Goal: Task Accomplishment & Management: Complete application form

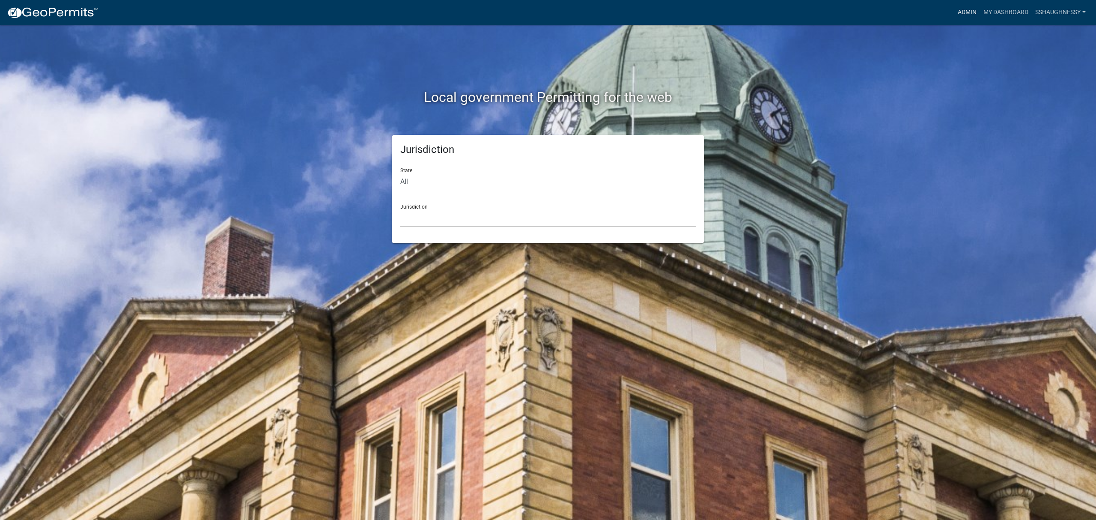
click at [960, 15] on link "Admin" at bounding box center [968, 12] width 26 height 16
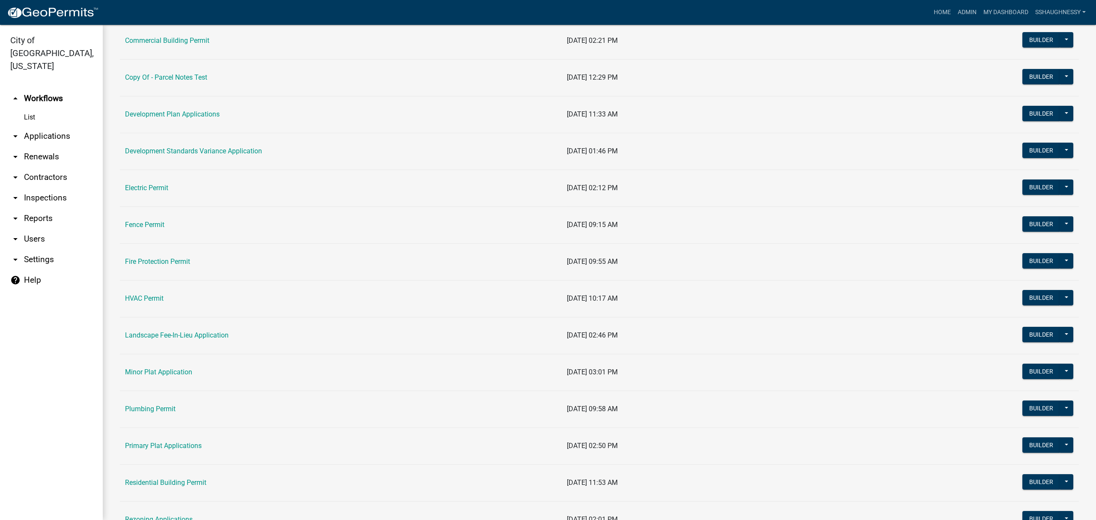
scroll to position [343, 0]
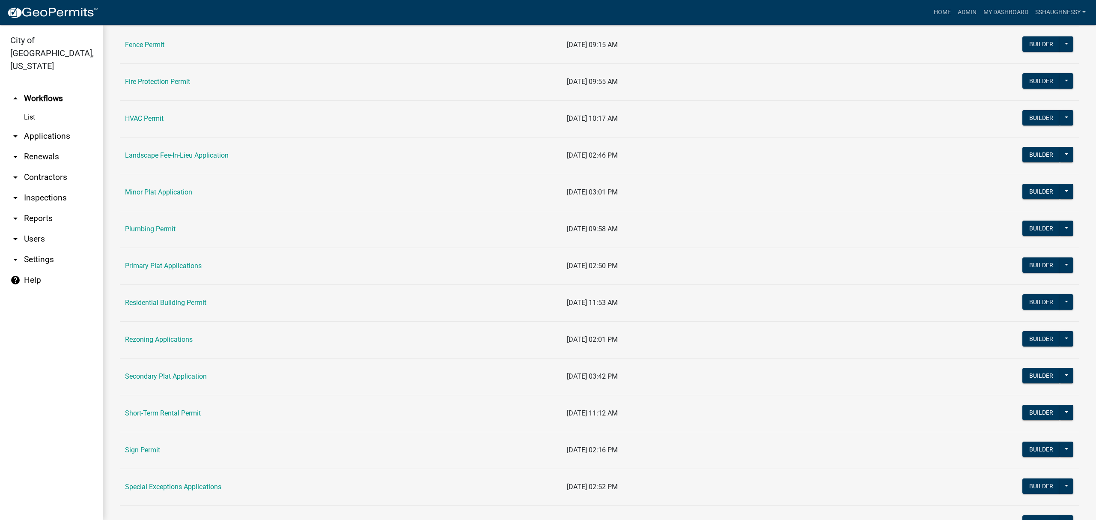
click at [193, 385] on td "Secondary Plat Application" at bounding box center [341, 376] width 442 height 37
click at [193, 380] on link "Secondary Plat Application" at bounding box center [166, 376] width 82 height 8
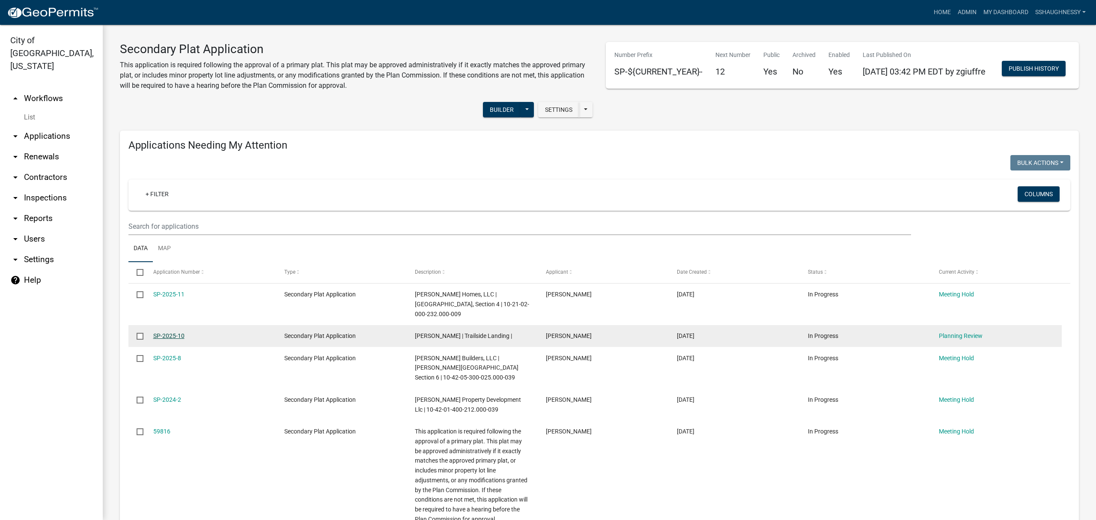
click at [158, 332] on link "SP-2025-10" at bounding box center [168, 335] width 31 height 7
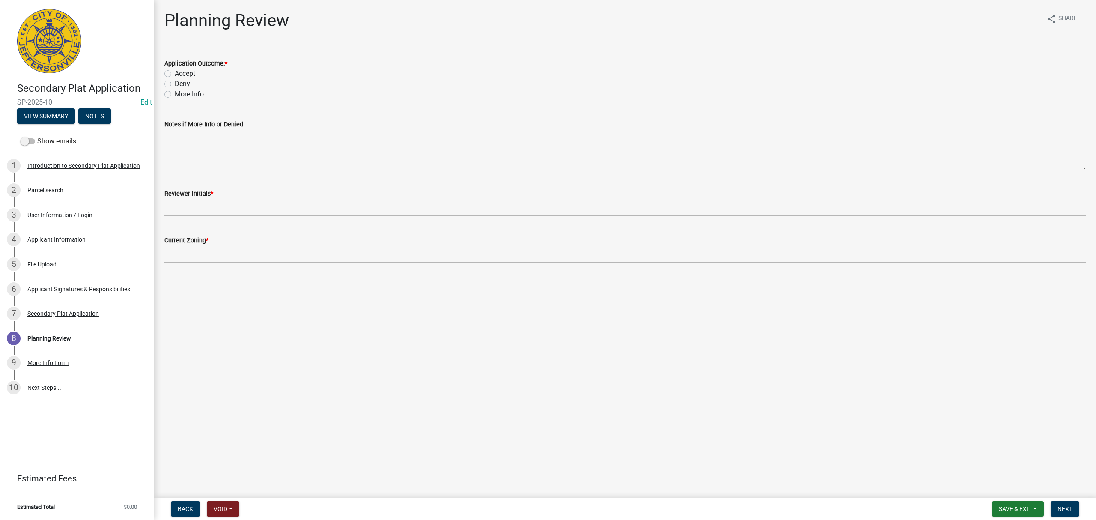
click at [175, 73] on label "Accept" at bounding box center [185, 74] width 21 height 10
click at [175, 73] on input "Accept" at bounding box center [178, 72] width 6 height 6
radio input "true"
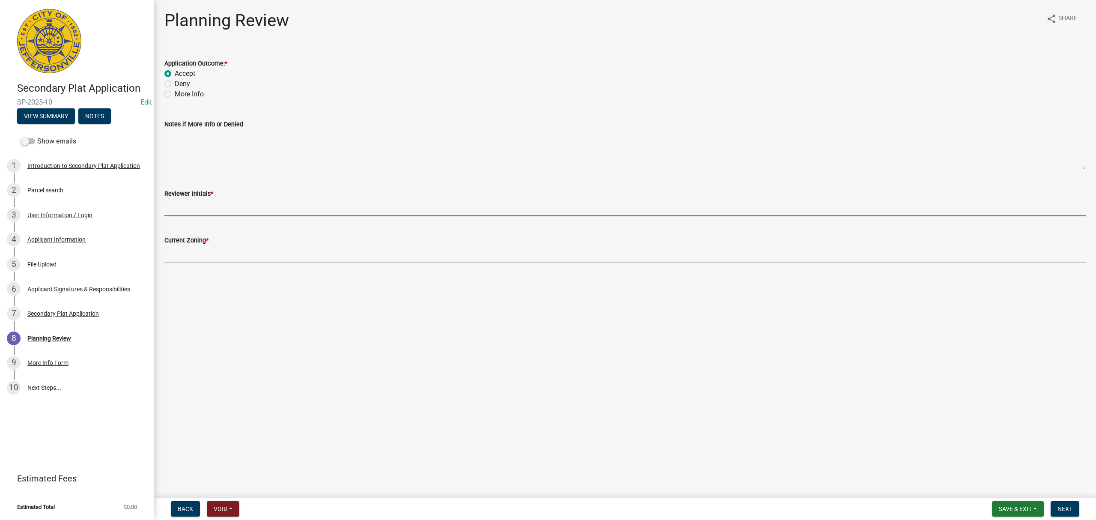
click at [215, 207] on input "Reviewer Initials *" at bounding box center [625, 208] width 922 height 18
type input "STS"
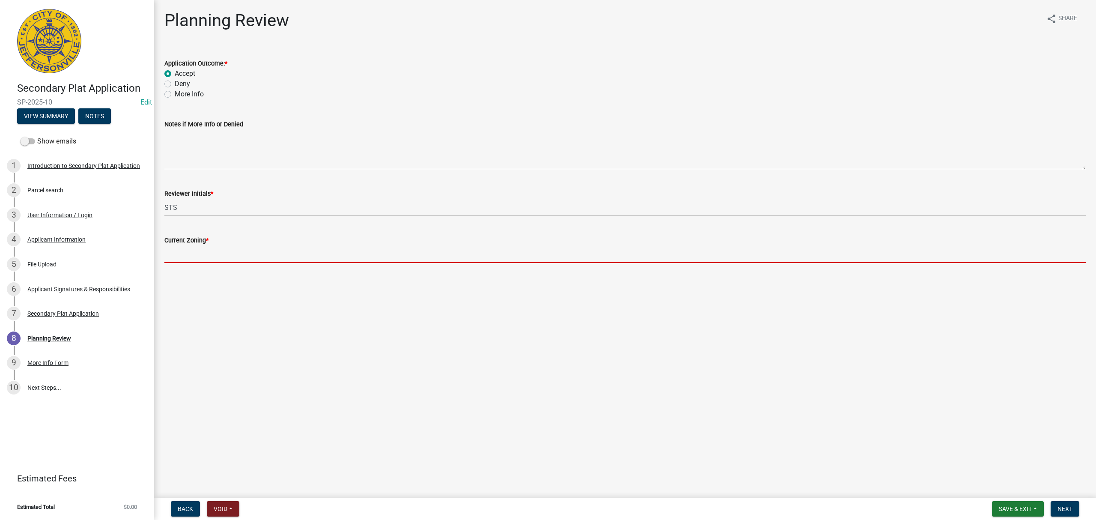
click at [237, 257] on input "Current Zoning *" at bounding box center [625, 254] width 922 height 18
type input "R3"
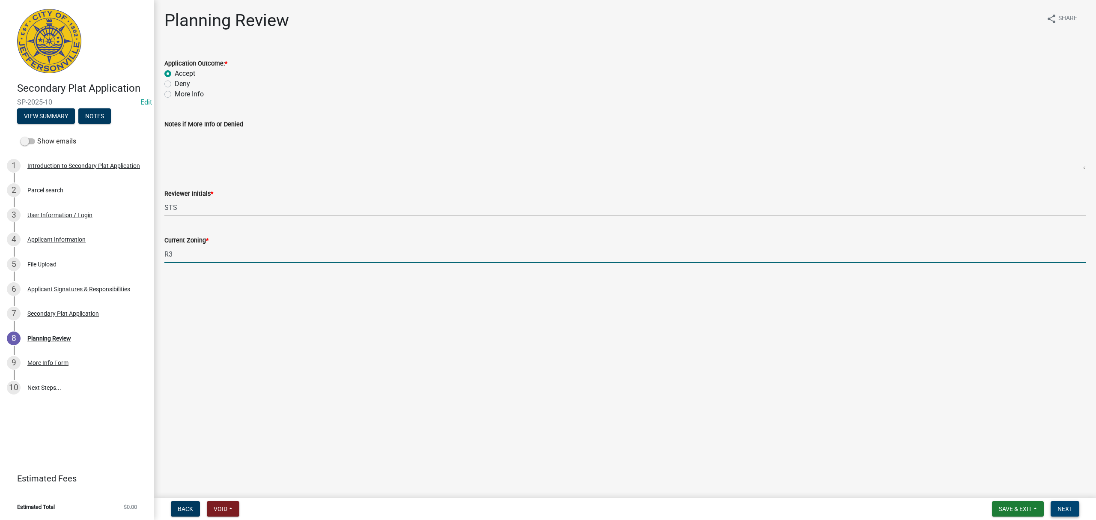
click at [1064, 509] on span "Next" at bounding box center [1065, 508] width 15 height 7
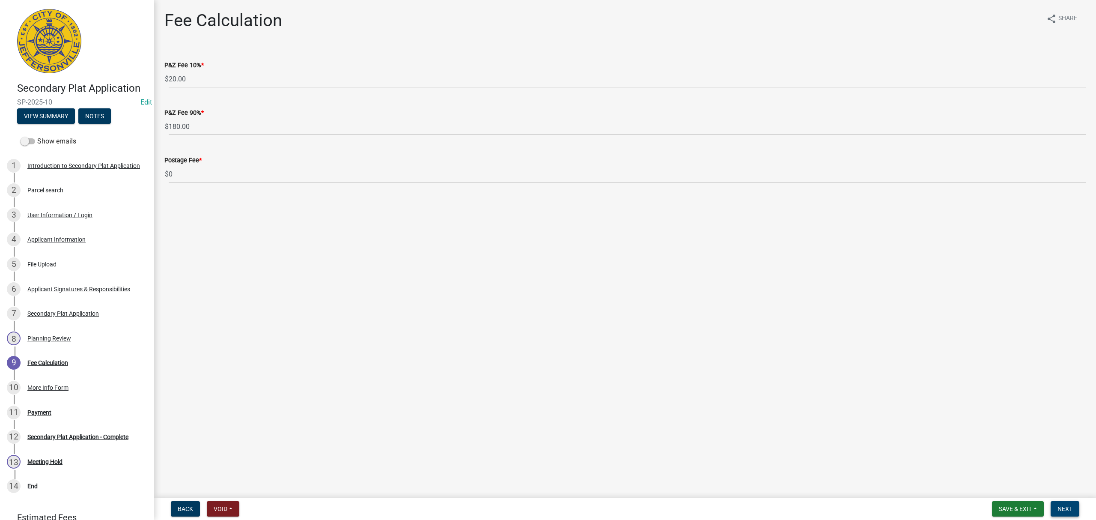
click at [1059, 508] on span "Next" at bounding box center [1065, 508] width 15 height 7
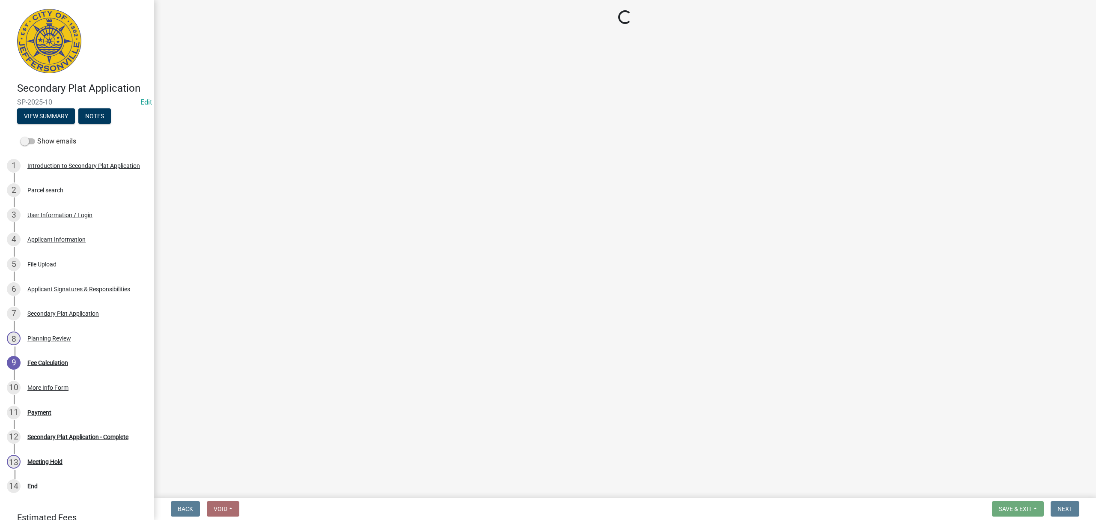
select select "3: 3"
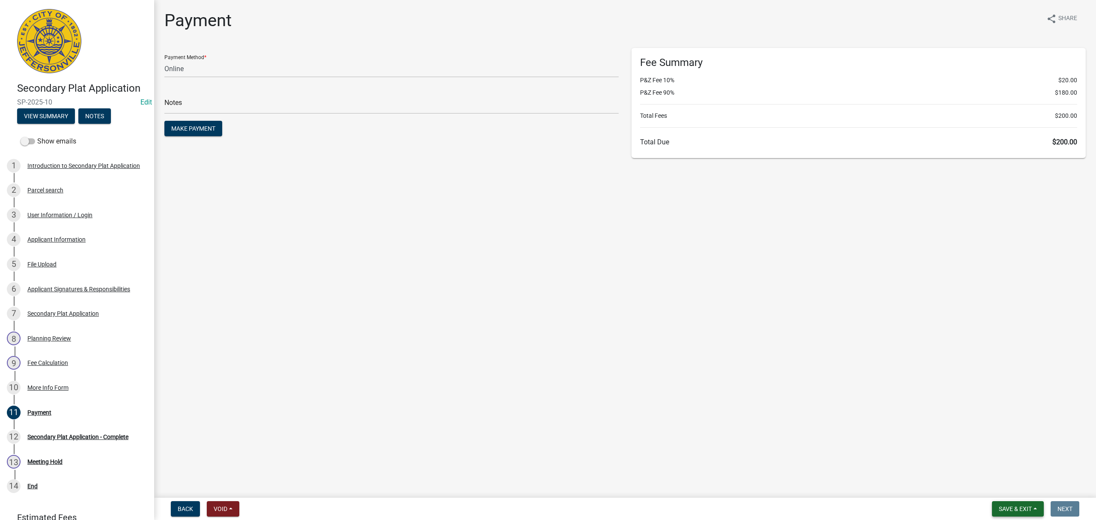
click at [1038, 509] on button "Save & Exit" at bounding box center [1018, 508] width 52 height 15
click at [1028, 496] on button "Save & Exit" at bounding box center [1010, 487] width 69 height 21
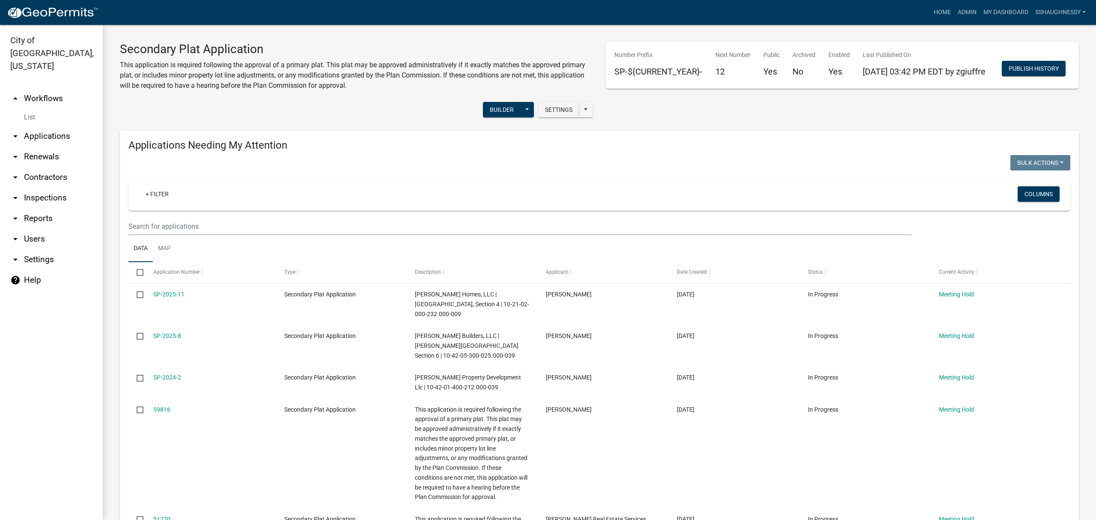
click at [629, 251] on ul "Data Map" at bounding box center [599, 248] width 942 height 27
